Goal: Use online tool/utility: Utilize a website feature to perform a specific function

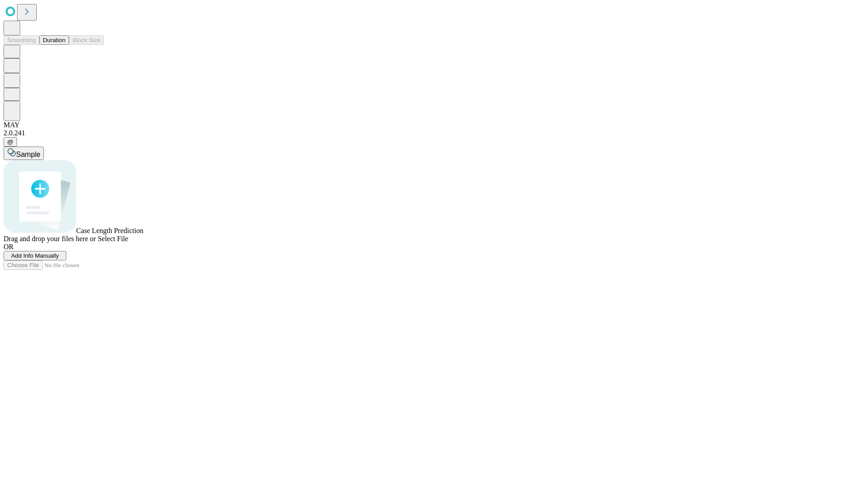
click at [59, 259] on span "Add Info Manually" at bounding box center [35, 255] width 48 height 7
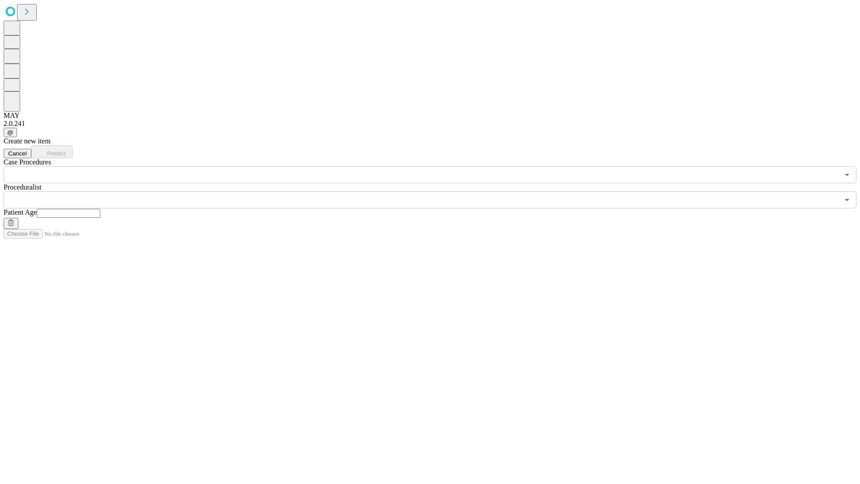
click at [100, 209] on input "text" at bounding box center [69, 213] width 64 height 9
type input "**"
click at [436, 191] on input "text" at bounding box center [422, 199] width 836 height 17
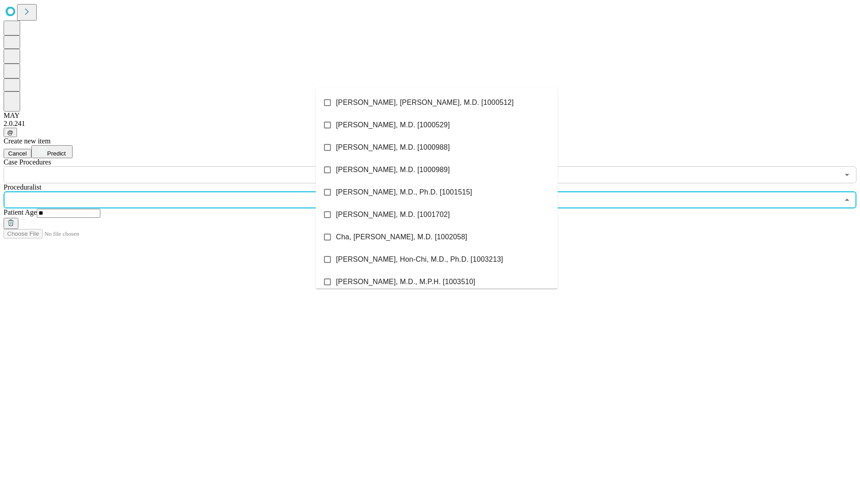
click at [437, 103] on li "[PERSON_NAME], [PERSON_NAME], M.D. [1000512]" at bounding box center [437, 102] width 242 height 22
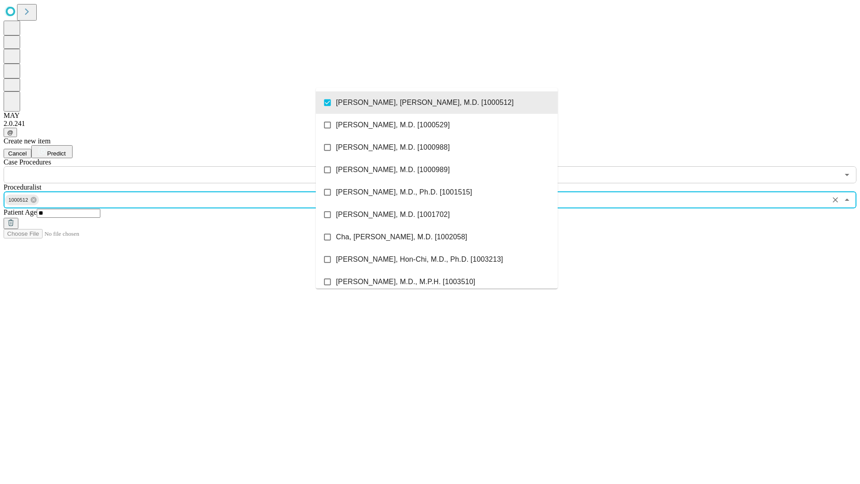
click at [188, 166] on input "text" at bounding box center [422, 174] width 836 height 17
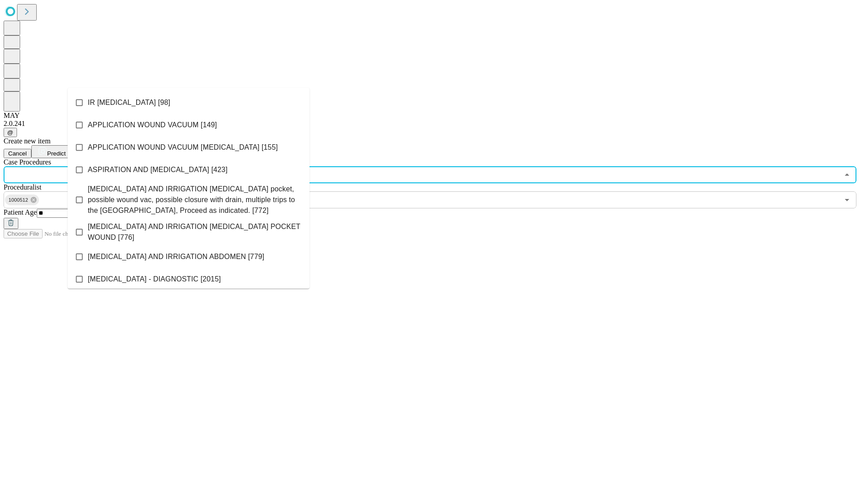
click at [189, 103] on li "IR [MEDICAL_DATA] [98]" at bounding box center [189, 102] width 242 height 22
click at [65, 150] on span "Predict" at bounding box center [56, 153] width 18 height 7
